Goal: Information Seeking & Learning: Learn about a topic

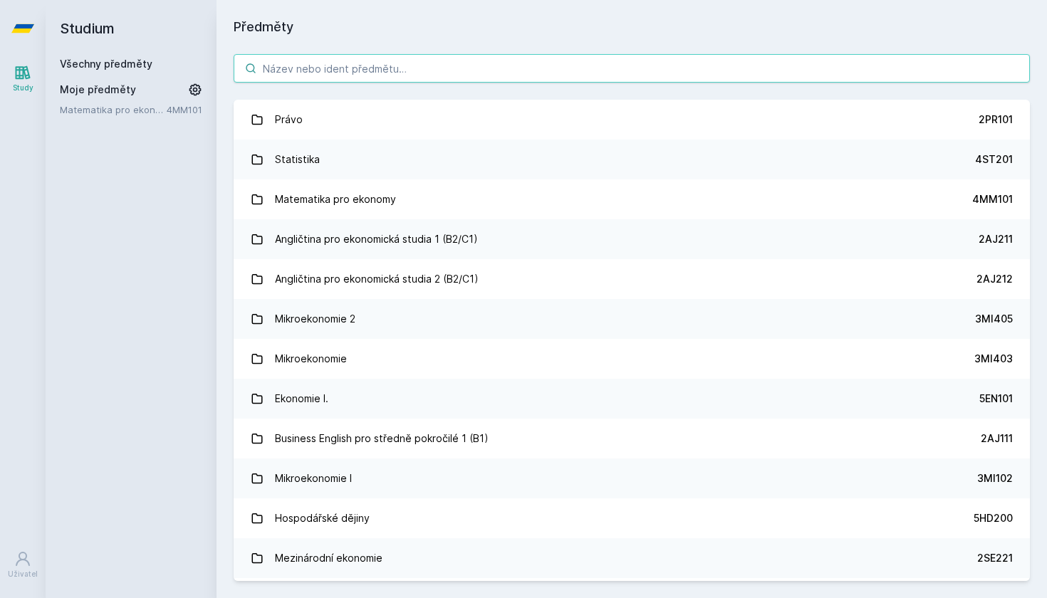
click at [632, 59] on input "search" at bounding box center [632, 68] width 796 height 28
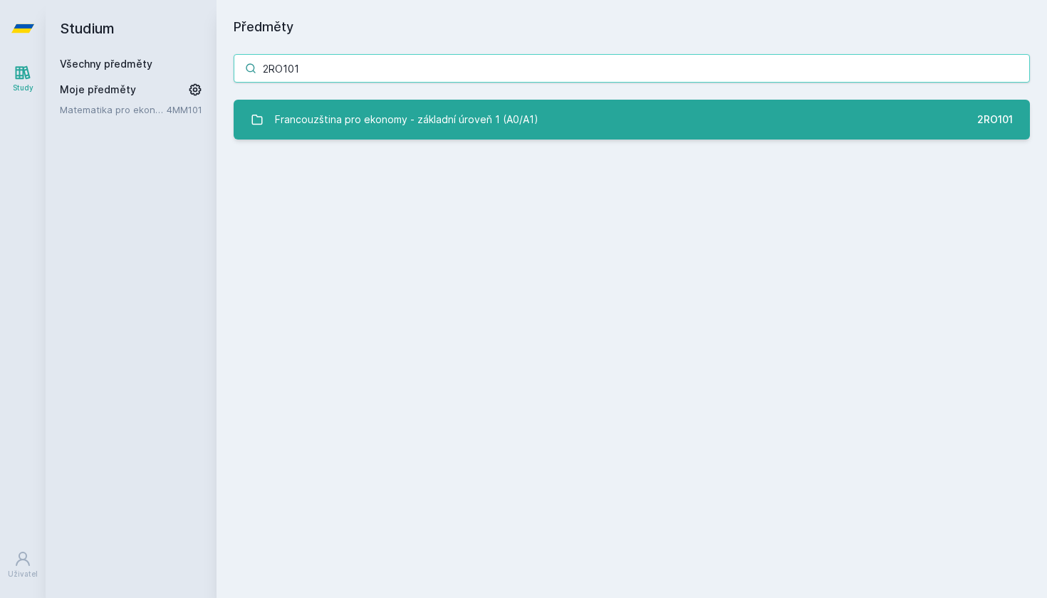
type input "2RO101"
click at [435, 125] on div "Francouzština pro ekonomy - základní úroveň 1 (A0/A1)" at bounding box center [406, 119] width 263 height 28
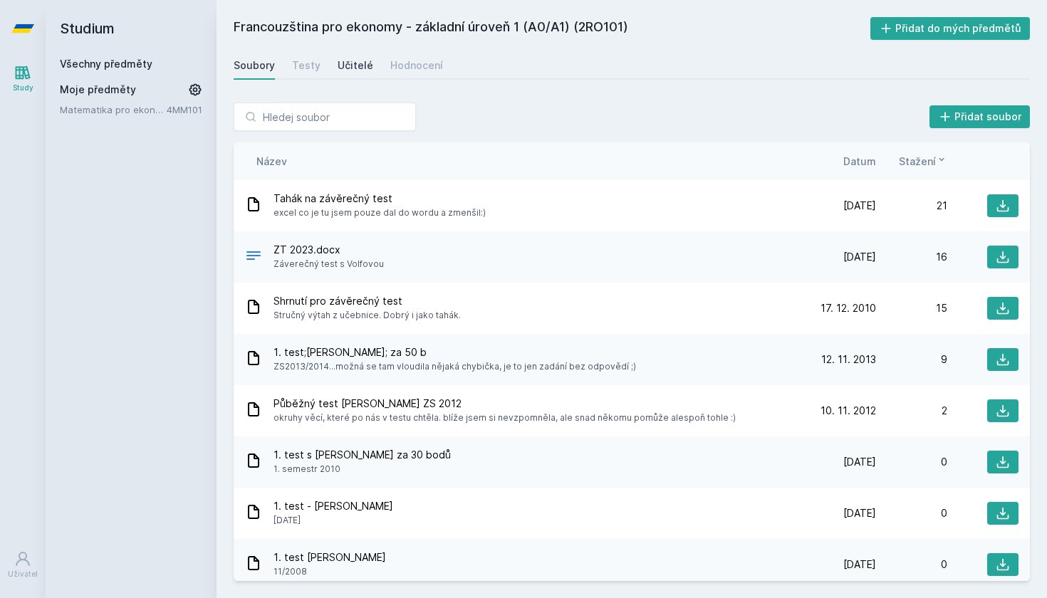
click at [360, 65] on div "Učitelé" at bounding box center [355, 65] width 36 height 14
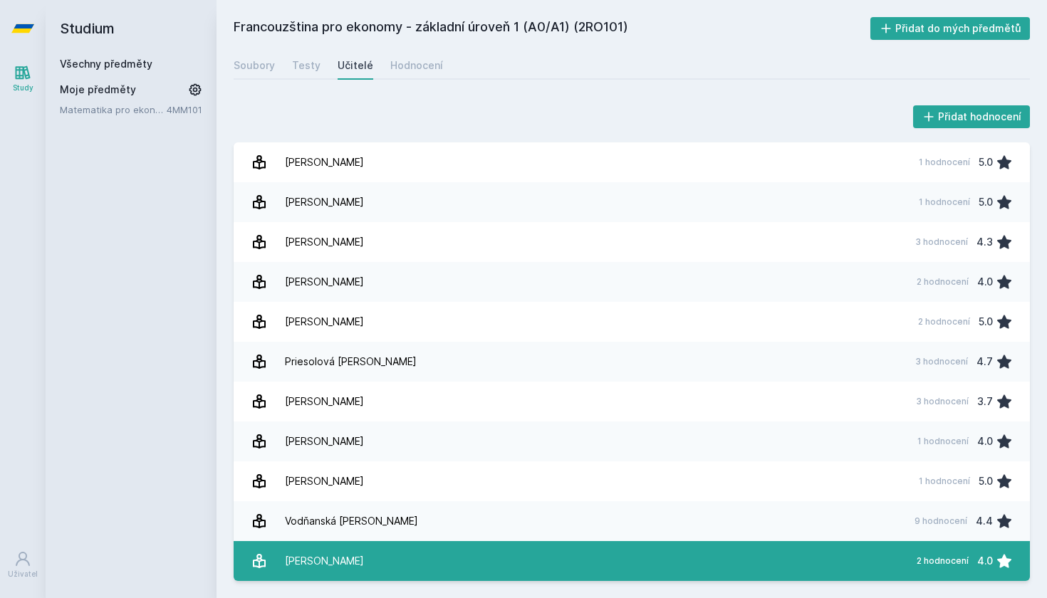
click at [409, 560] on link "Volfová Blanka 2 hodnocení 4.0" at bounding box center [632, 561] width 796 height 40
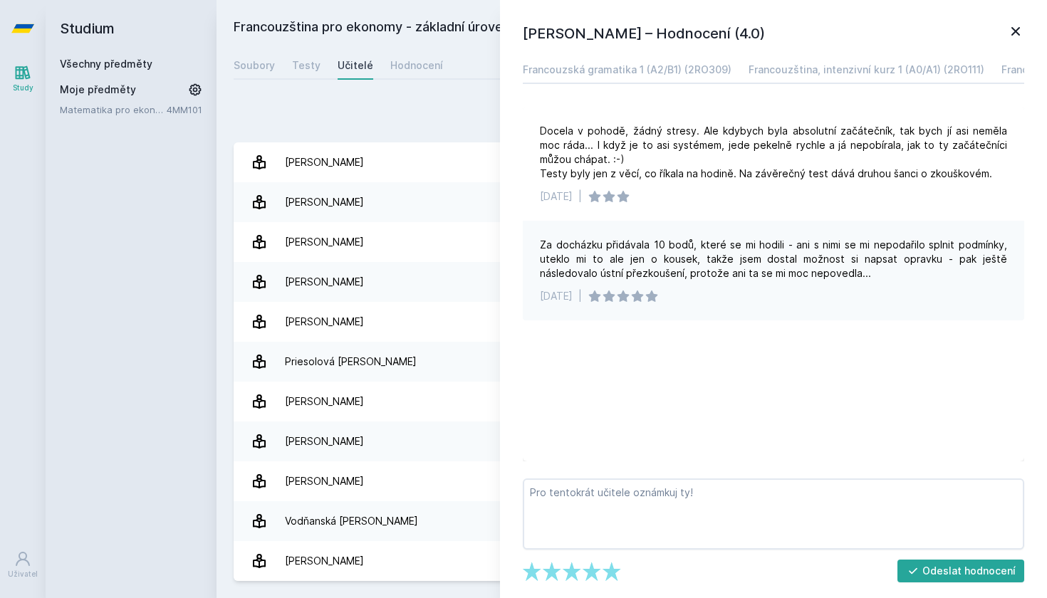
click at [370, 105] on div "Přidat hodnocení" at bounding box center [632, 117] width 796 height 28
click at [676, 73] on div "Francouzská gramatika 1 (A2/B1) (2RO309)" at bounding box center [627, 70] width 209 height 14
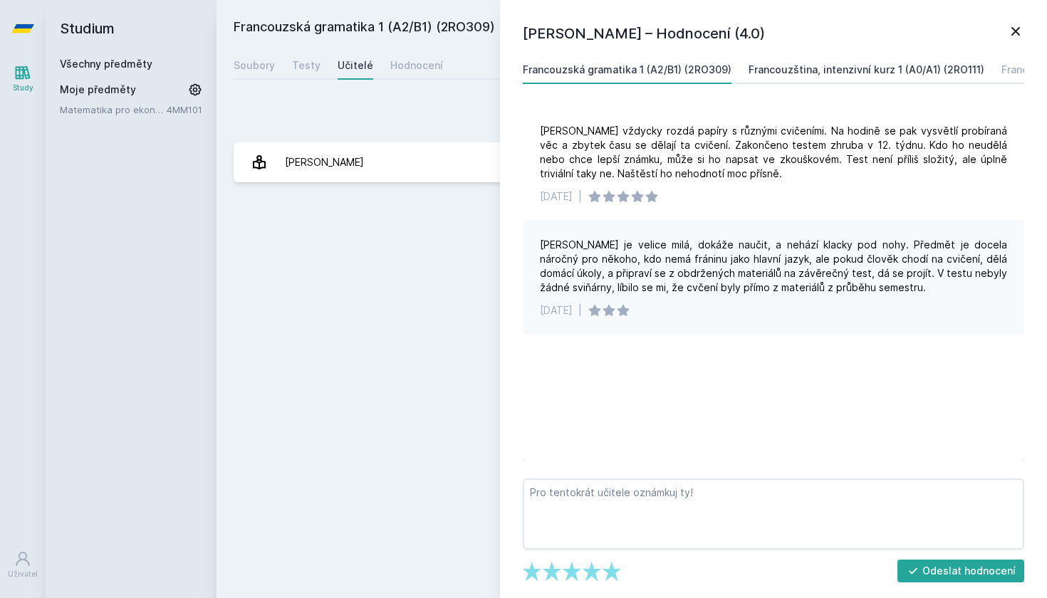
click at [781, 66] on div "Francouzština, intenzivní kurz 1 (A0/A1) (2RO111)" at bounding box center [866, 70] width 236 height 14
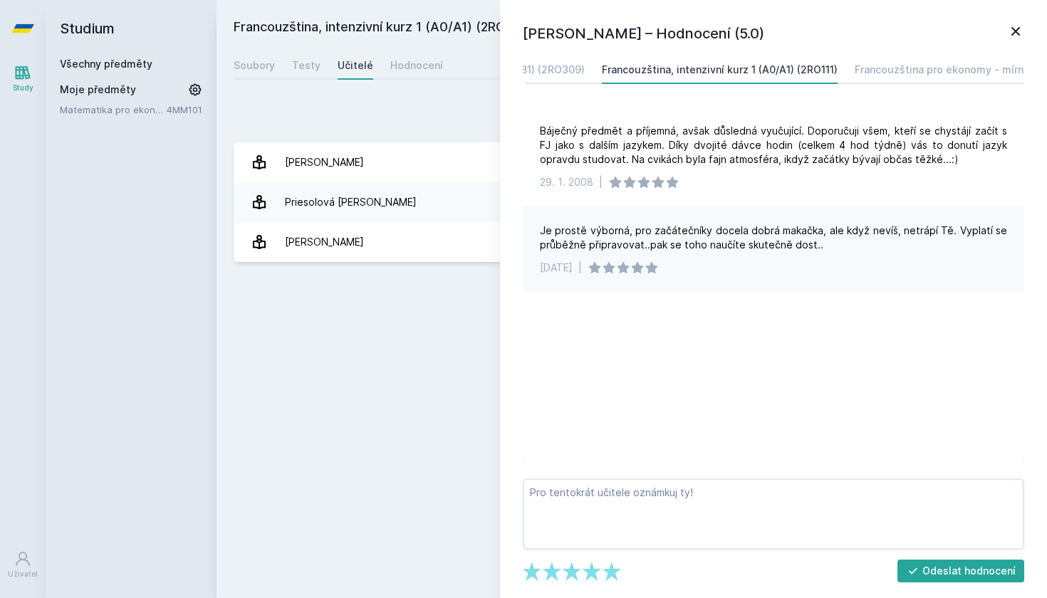
scroll to position [0, 160]
click at [844, 71] on div "Francouzština pro ekonomy - mírně pokročilá úroveň 1 (A1/A2) (2RO103)" at bounding box center [1018, 70] width 354 height 14
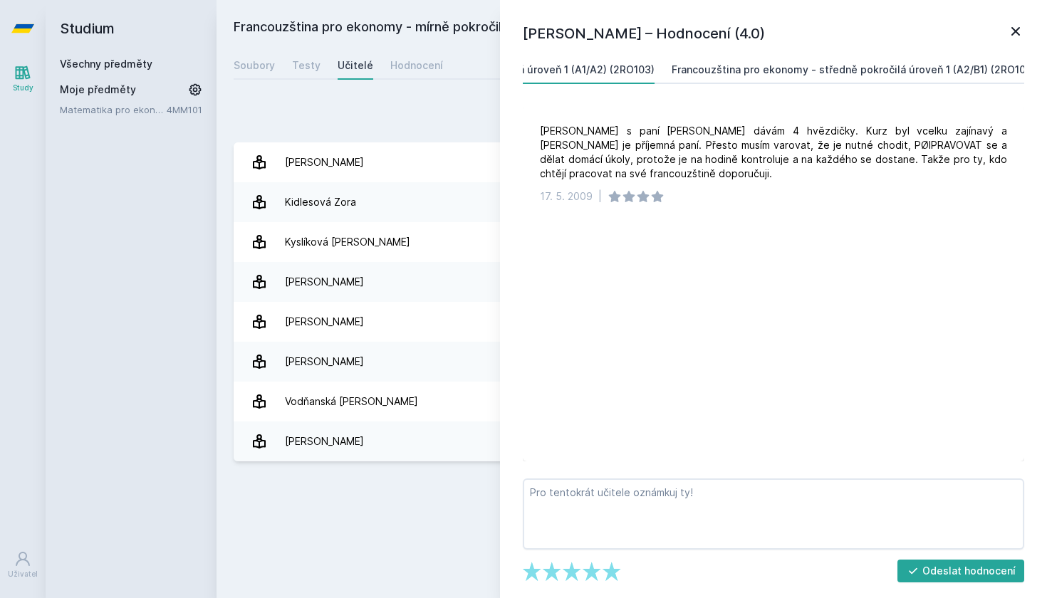
scroll to position [0, 701]
click at [751, 68] on div "Francouzština pro ekonomy - středně pokročilá úroveň 1 (A2/B1) (2RO105)" at bounding box center [852, 70] width 363 height 14
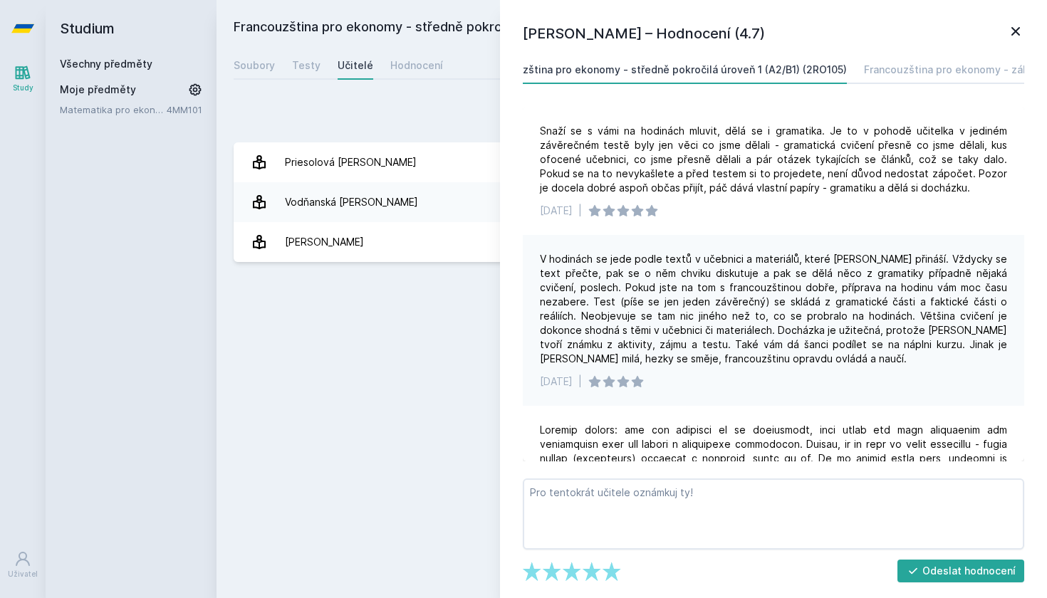
scroll to position [0, 1025]
click at [780, 74] on div "Francouzština pro ekonomy - základní úroveň 1 (A0/A1) (2RO101)" at bounding box center [886, 70] width 316 height 14
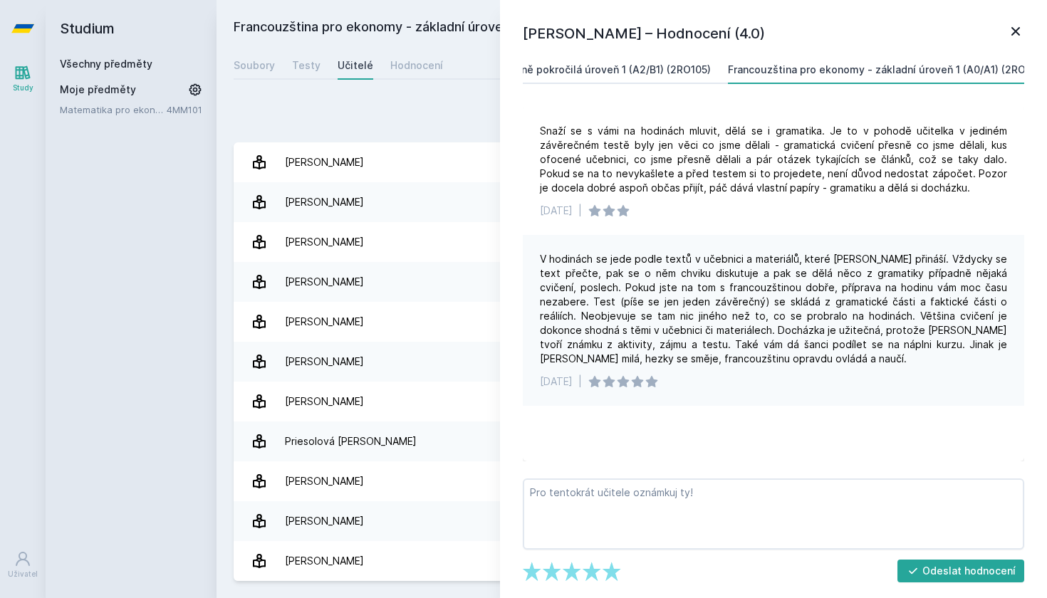
click at [651, 74] on div "Francouzština pro ekonomy - středně pokročilá úroveň 1 (A2/B1) (2RO105)" at bounding box center [528, 70] width 363 height 14
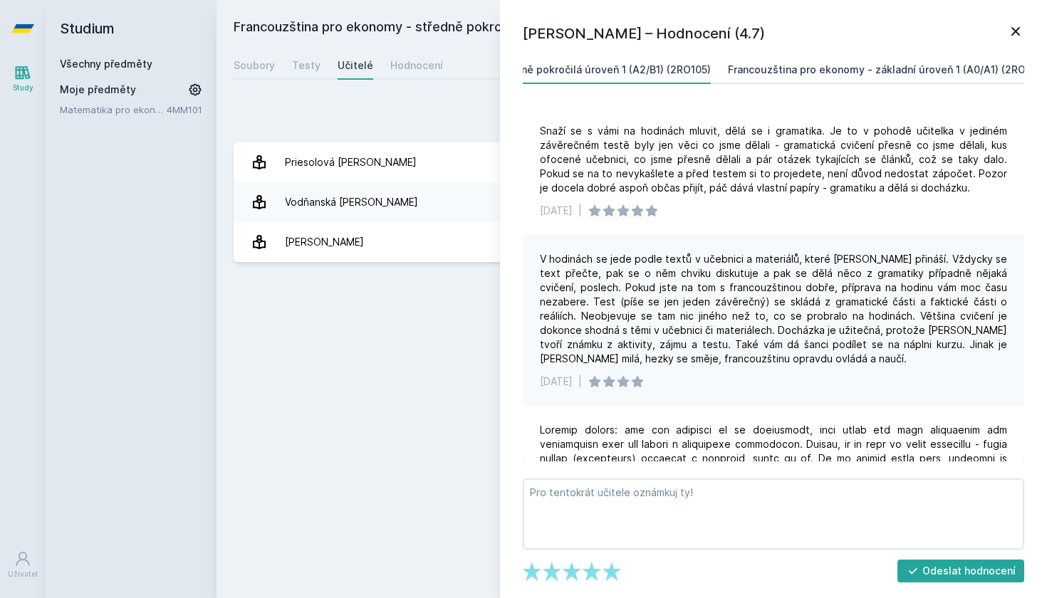
click at [868, 74] on div "Francouzština pro ekonomy - základní úroveň 1 (A0/A1) (2RO101)" at bounding box center [886, 70] width 316 height 14
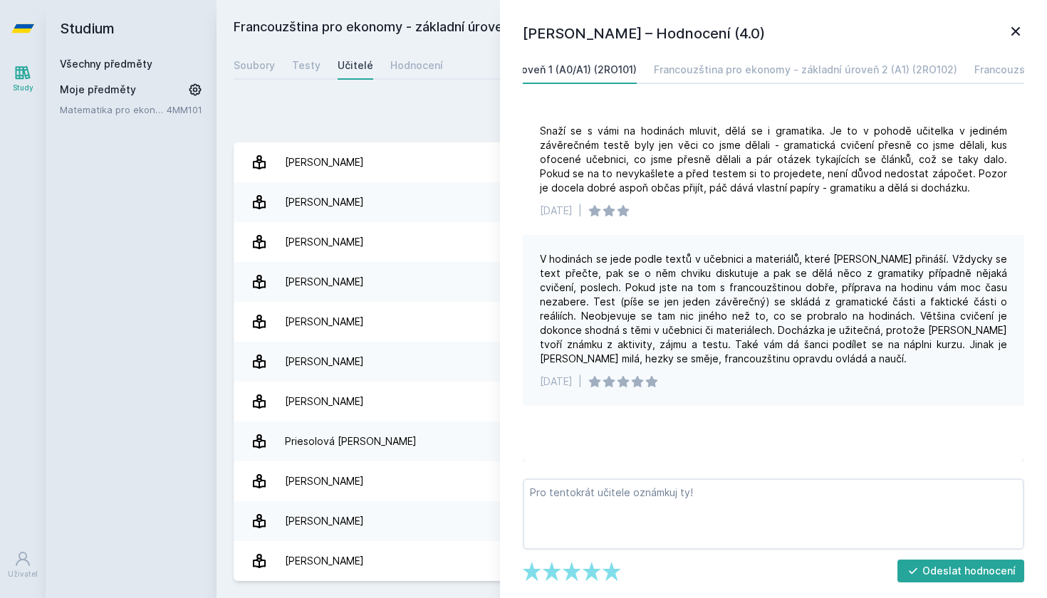
scroll to position [0, 1487]
click at [792, 67] on div "Francouzština pro ekonomy - základní úroveň 2 (A1) (2RO102)" at bounding box center [750, 70] width 303 height 14
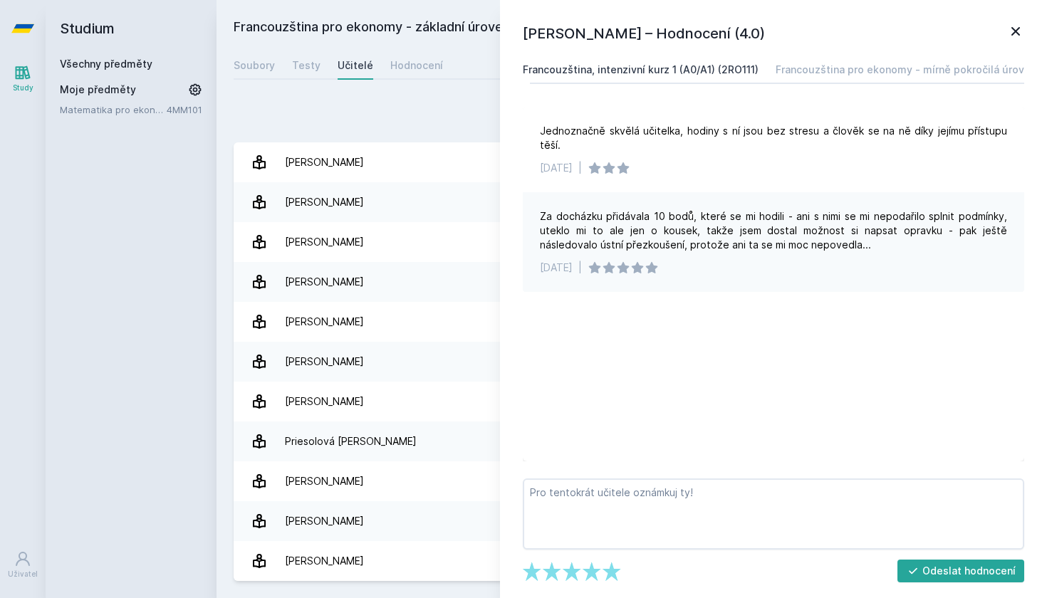
scroll to position [0, 236]
click at [810, 70] on div "Francouzština pro ekonomy - mírně pokročilá úroveň 1 (A1/A2) (2RO103)" at bounding box center [942, 70] width 354 height 14
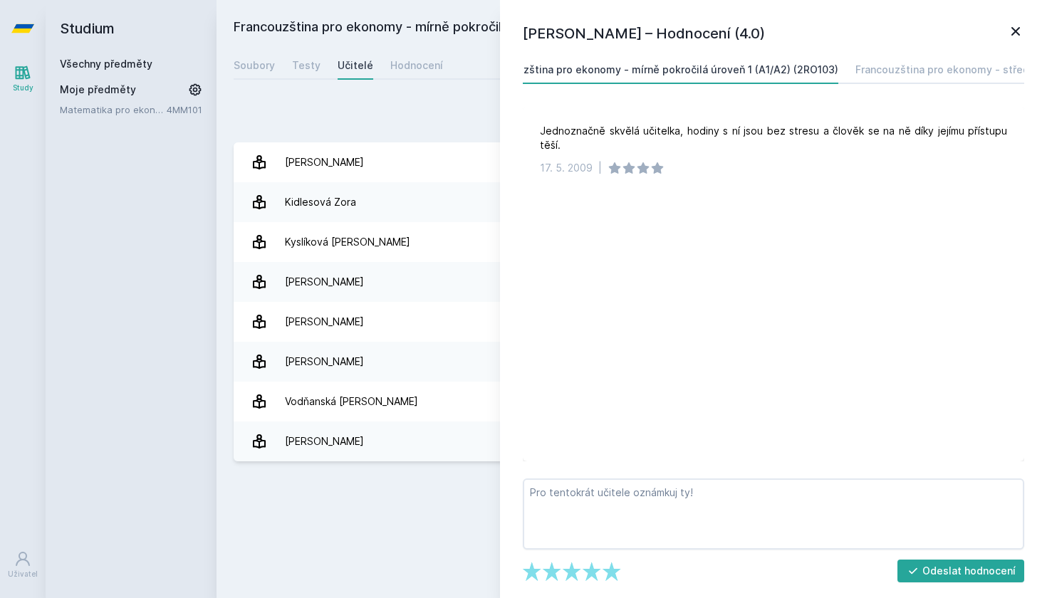
scroll to position [0, 528]
click at [859, 58] on link "Francouzština pro ekonomy - středně pokročilá úroveň 1 (A2/B1) (2RO105)" at bounding box center [1025, 70] width 363 height 28
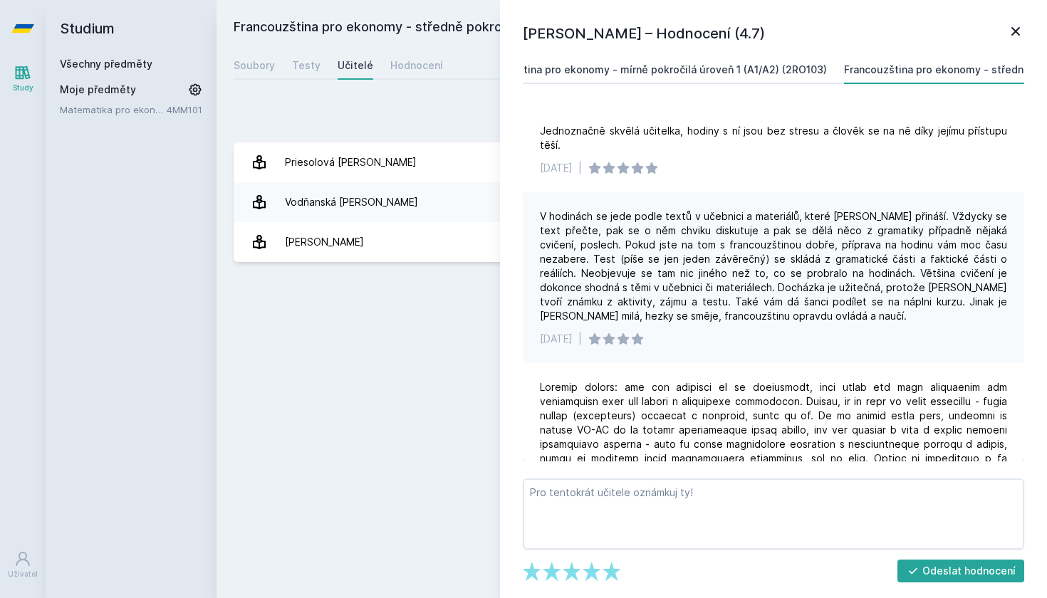
click at [789, 66] on div "Francouzština pro ekonomy - mírně pokročilá úroveň 1 (A1/A2) (2RO103)" at bounding box center [650, 70] width 354 height 14
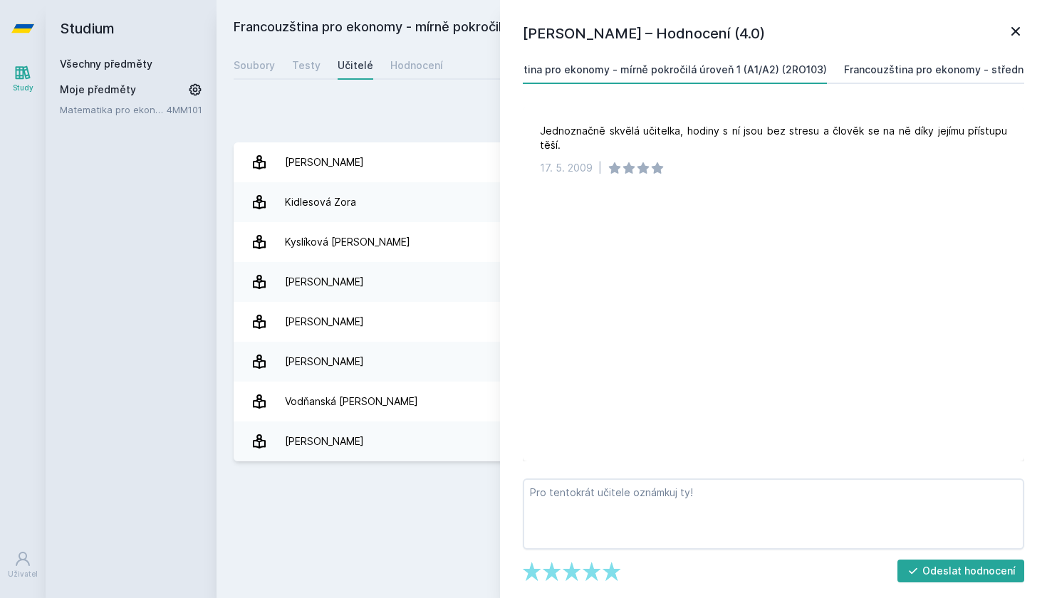
click at [875, 68] on div "Francouzština pro ekonomy - středně pokročilá úroveň 1 (A2/B1) (2RO105)" at bounding box center [1025, 70] width 363 height 14
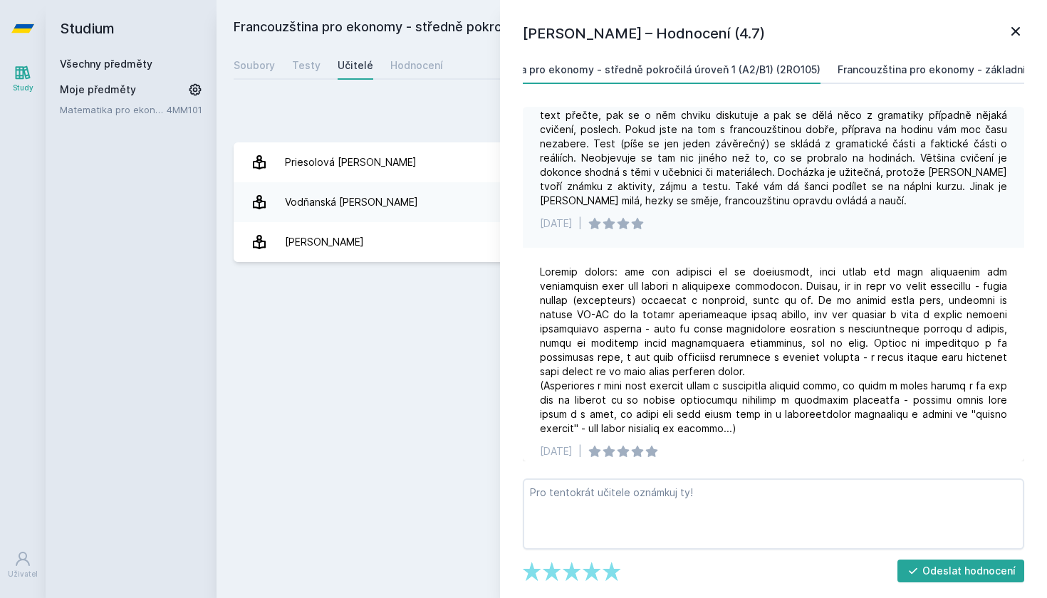
scroll to position [0, 916]
click at [910, 68] on div "Francouzština pro ekonomy - základní úroveň 1 (A0/A1) (2RO101)" at bounding box center [994, 70] width 316 height 14
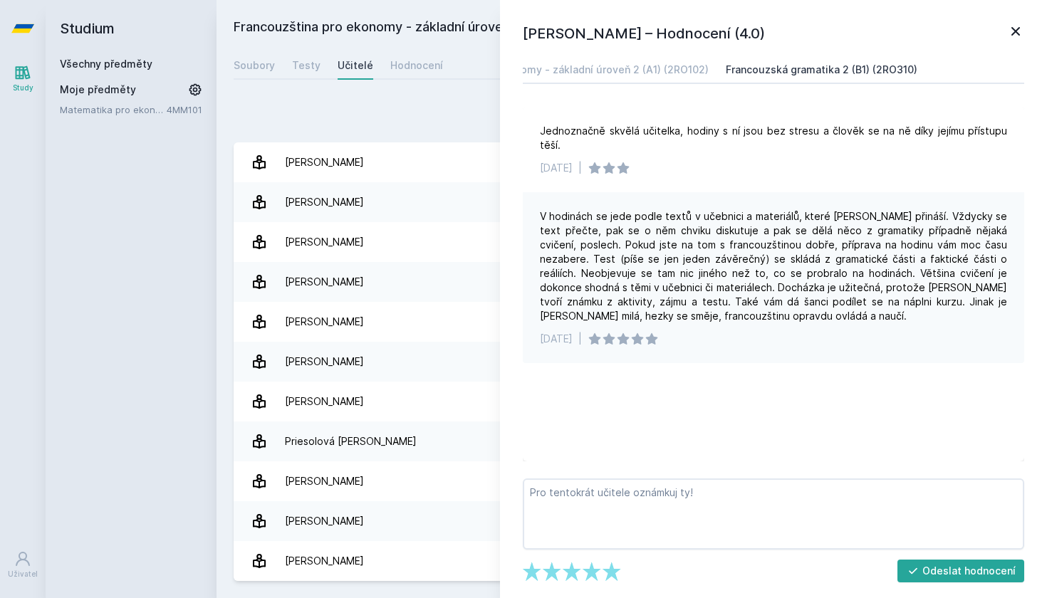
click at [805, 64] on div "Francouzská gramatika 2 (B1) (2RO310)" at bounding box center [821, 70] width 192 height 14
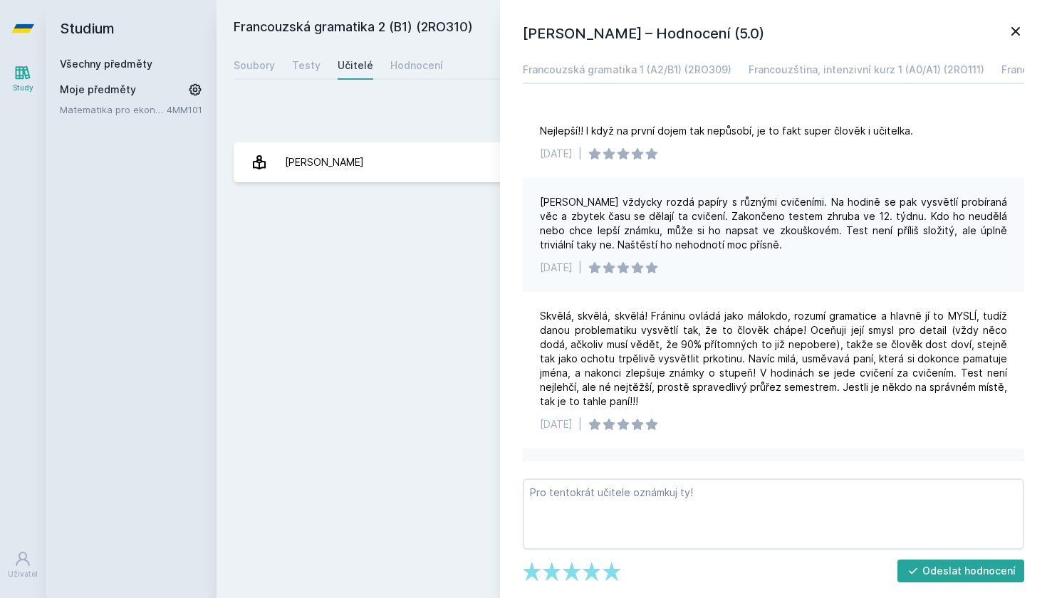
click at [1019, 26] on icon at bounding box center [1015, 31] width 17 height 17
